Goal: Navigation & Orientation: Find specific page/section

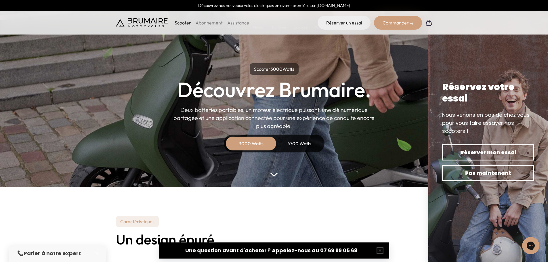
click at [151, 21] on img at bounding box center [142, 22] width 52 height 9
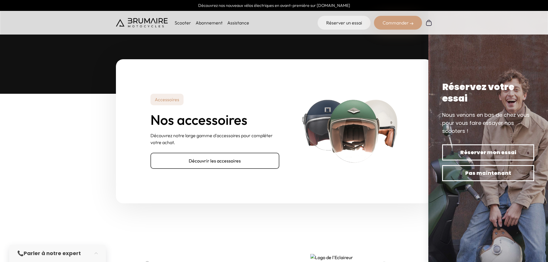
scroll to position [1782, 0]
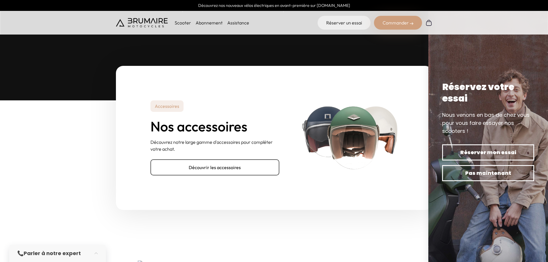
click at [239, 175] on div "Accessoires Nos accessoires Découvrez notre large gamme d'accessoires pour comp…" at bounding box center [274, 138] width 316 height 144
click at [216, 176] on div "Accessoires Nos accessoires Découvrez notre large gamme d'accessoires pour comp…" at bounding box center [274, 138] width 316 height 144
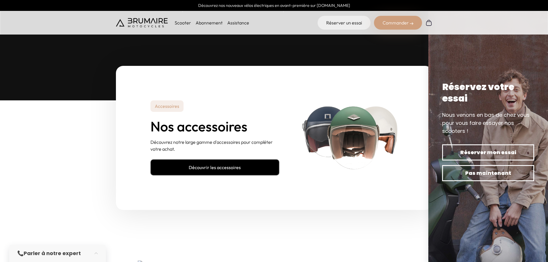
click at [202, 166] on link "Découvrir les accessoires" at bounding box center [214, 167] width 129 height 16
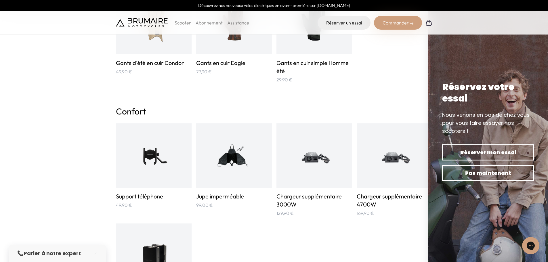
scroll to position [316, 0]
